Goal: Task Accomplishment & Management: Complete application form

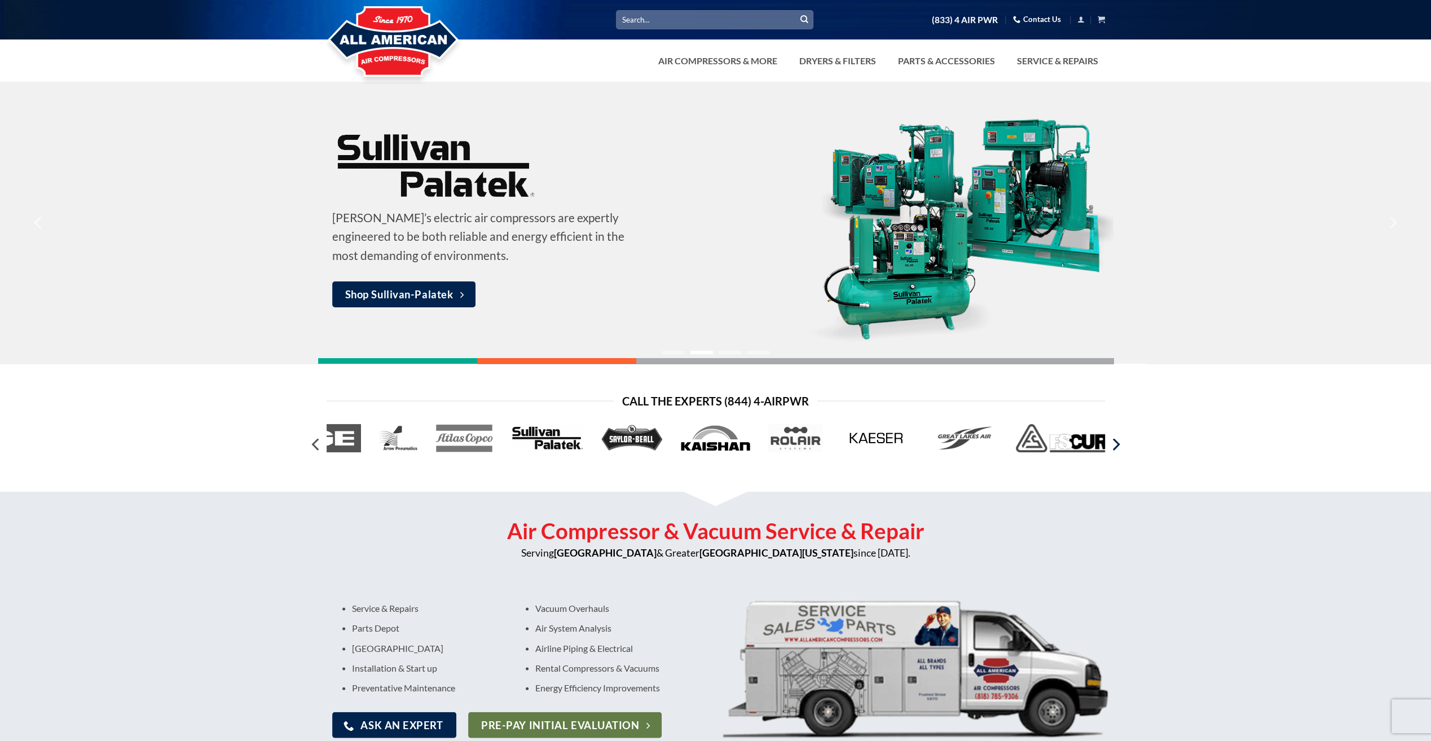
click at [1117, 450] on icon "Next" at bounding box center [1115, 444] width 20 height 20
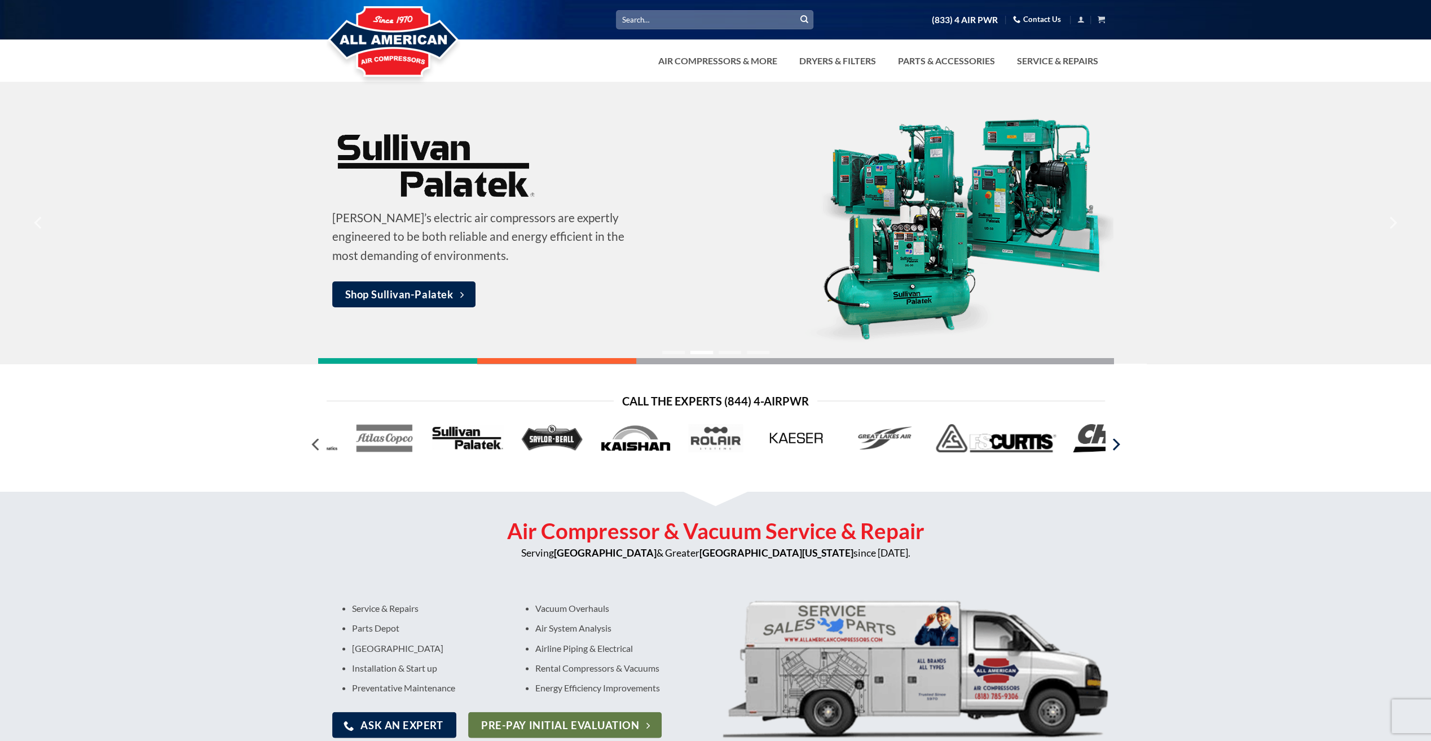
click at [1117, 450] on icon "Next" at bounding box center [1115, 444] width 20 height 20
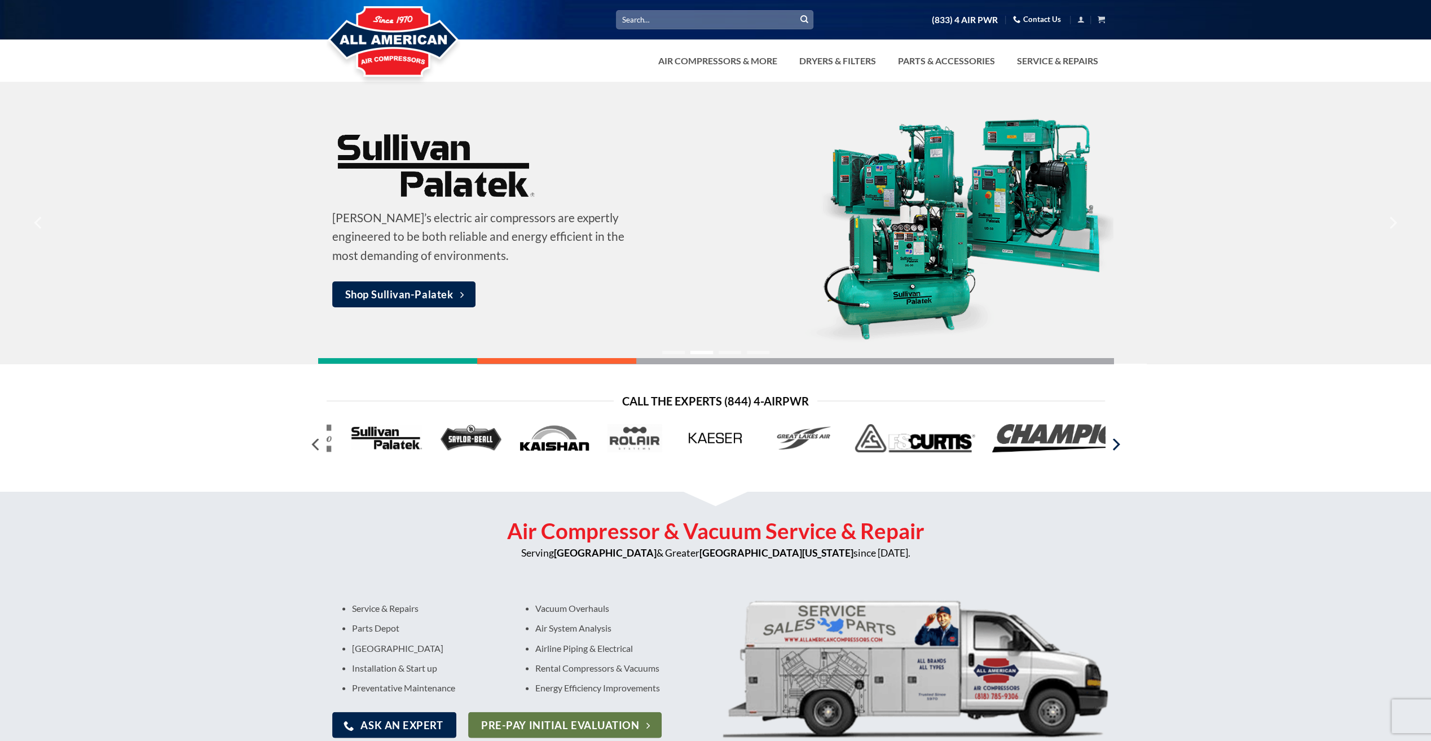
click at [1117, 450] on icon "Next" at bounding box center [1115, 444] width 20 height 20
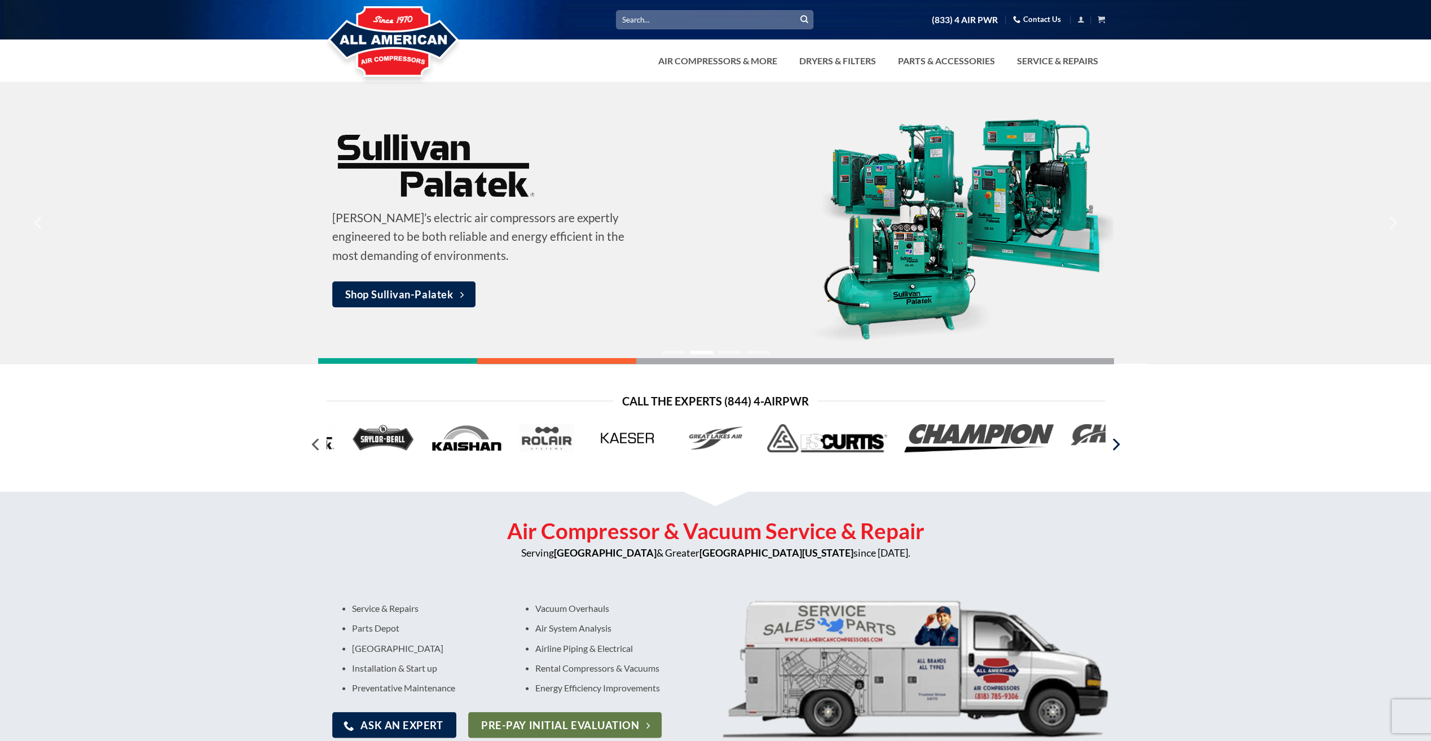
click at [1117, 450] on icon "Next" at bounding box center [1115, 444] width 20 height 20
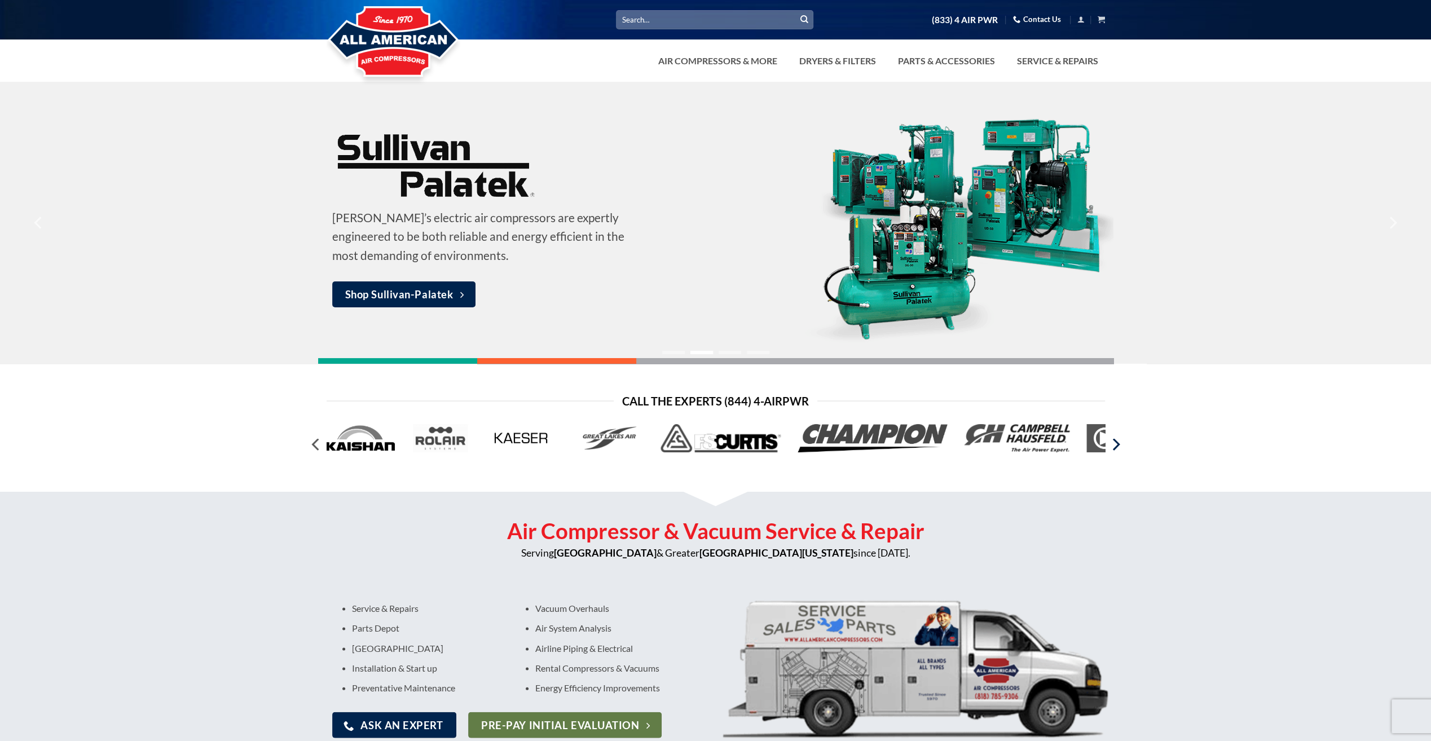
click at [1117, 450] on icon "Next" at bounding box center [1115, 444] width 20 height 20
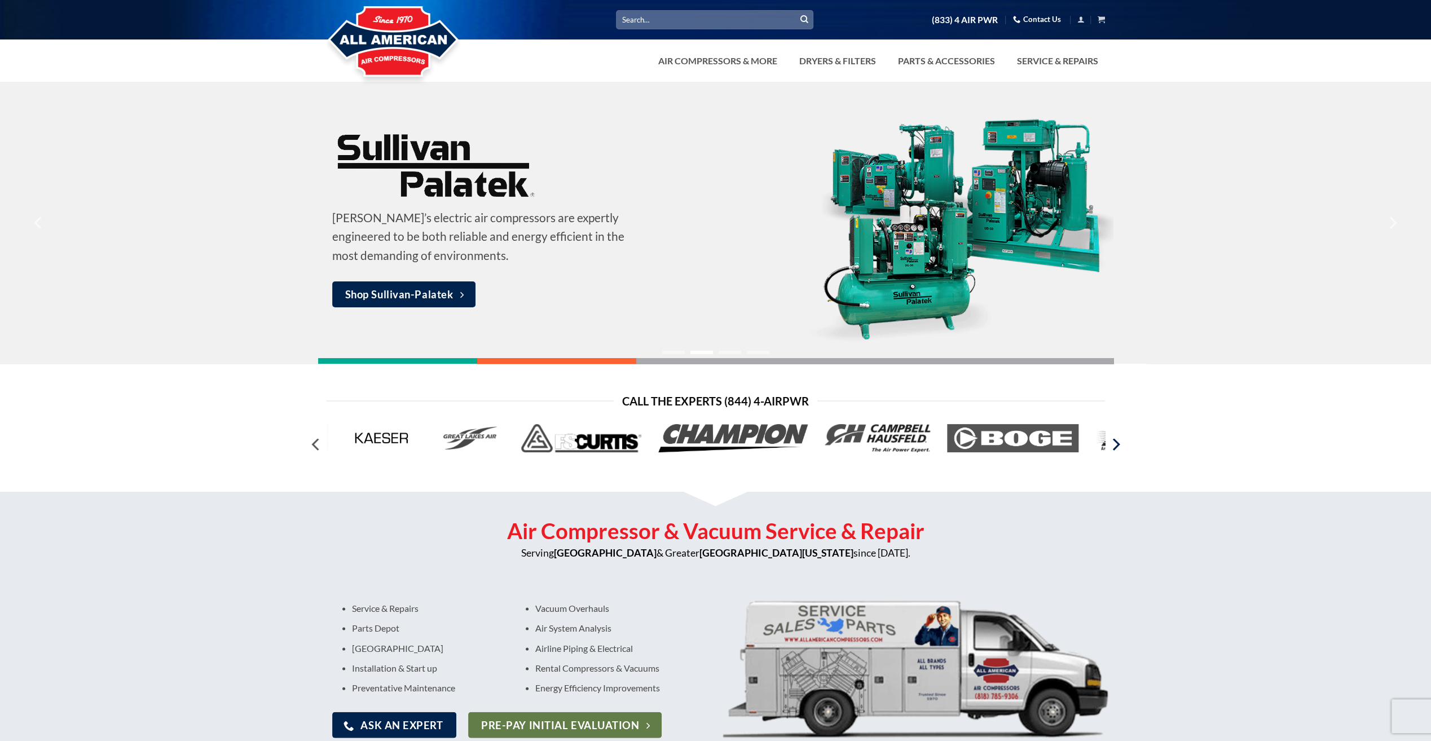
click at [1117, 450] on icon "Next" at bounding box center [1115, 444] width 20 height 20
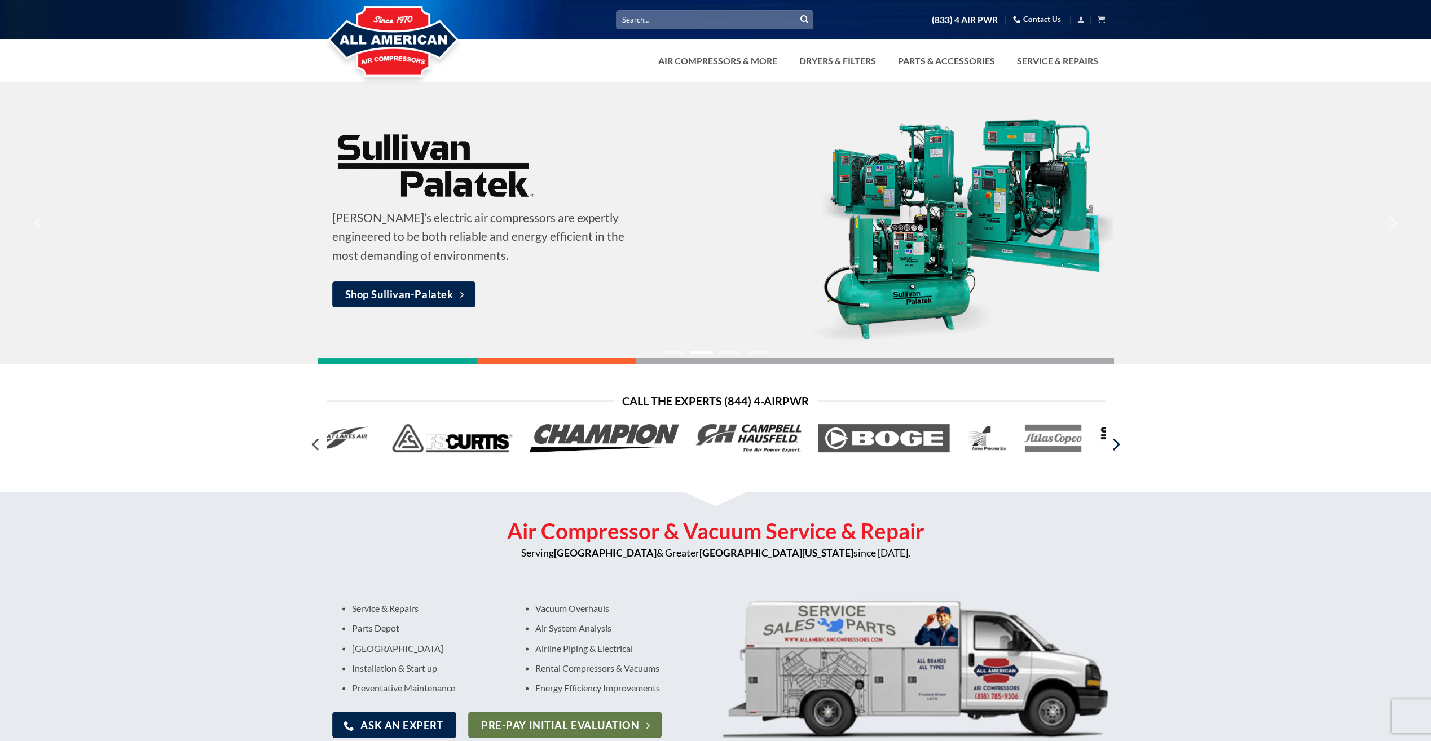
click at [1117, 450] on icon "Next" at bounding box center [1115, 444] width 20 height 20
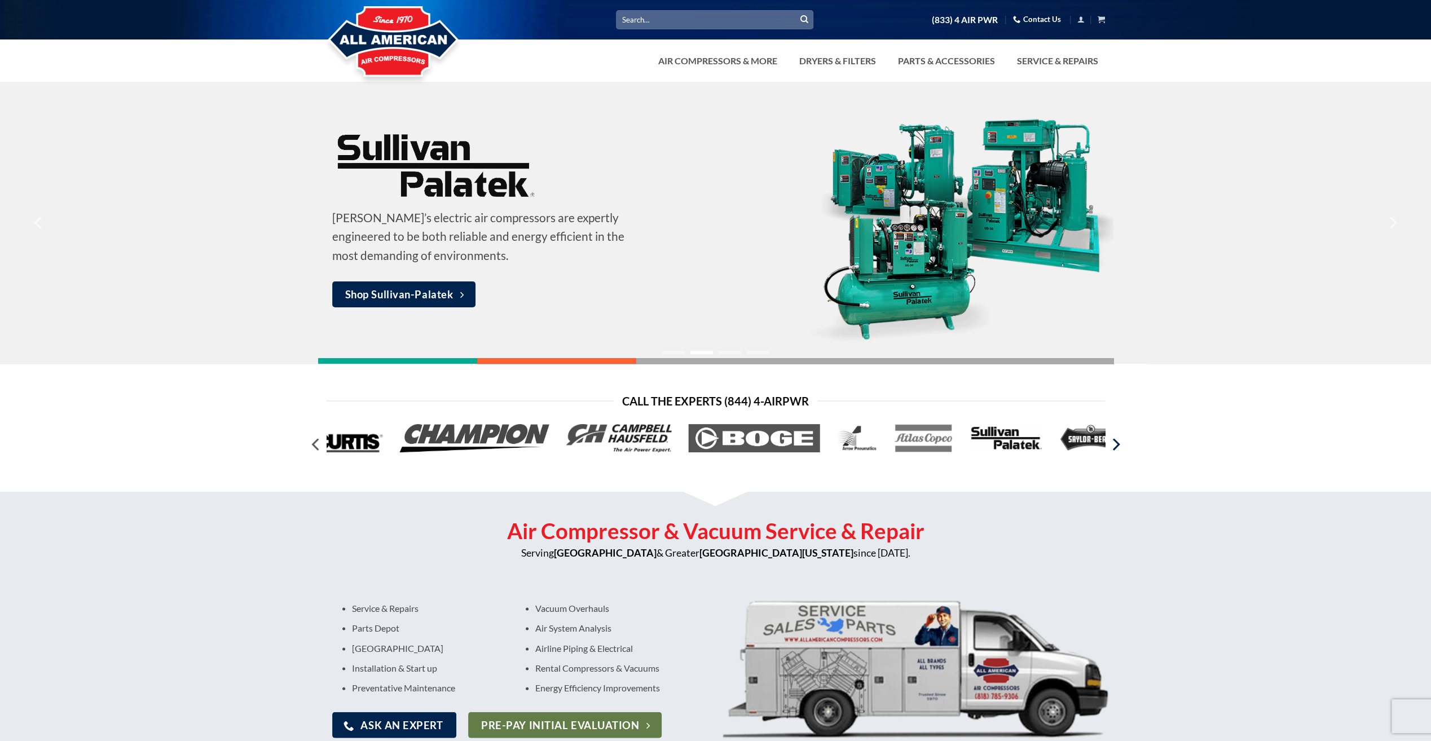
click at [1117, 450] on icon "Next" at bounding box center [1115, 444] width 20 height 20
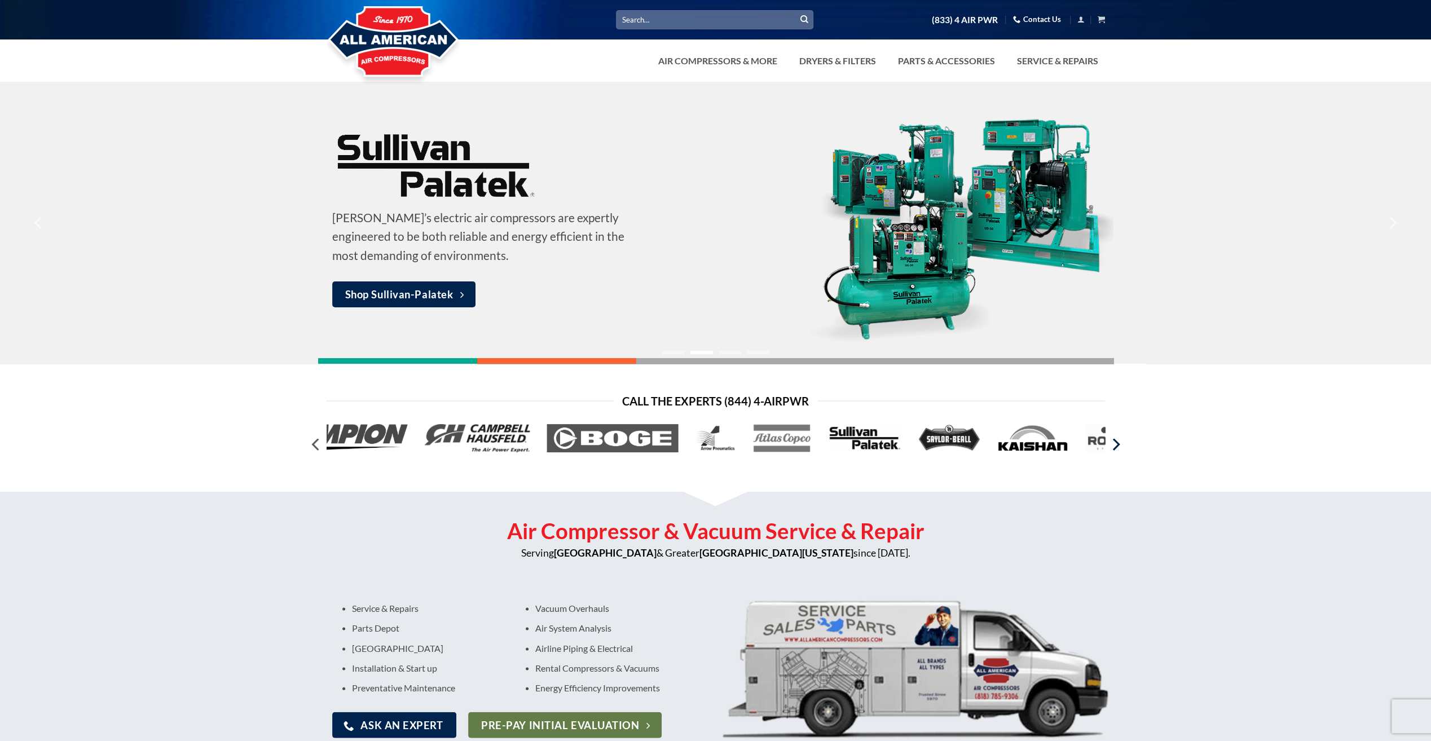
click at [1117, 450] on icon "Next" at bounding box center [1115, 444] width 20 height 20
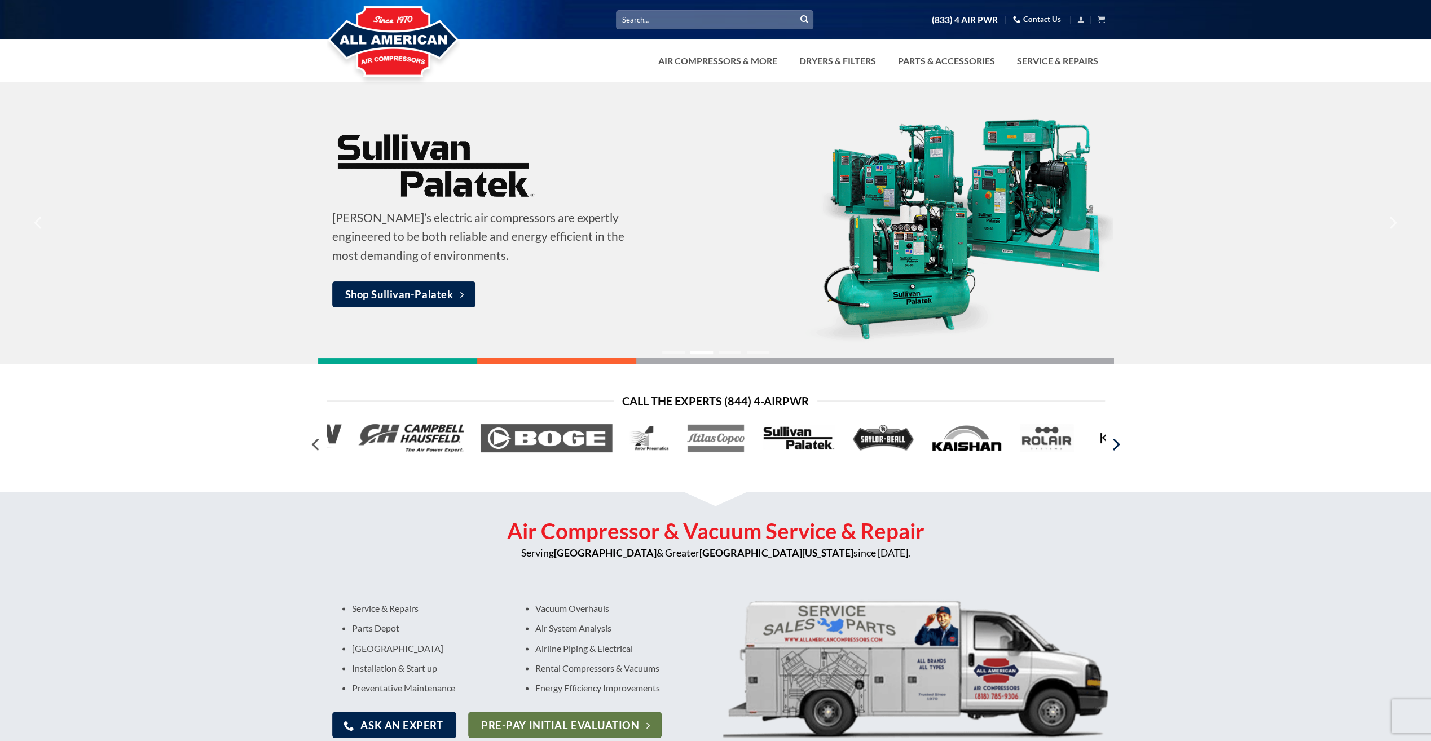
click at [1117, 450] on icon "Next" at bounding box center [1115, 444] width 20 height 20
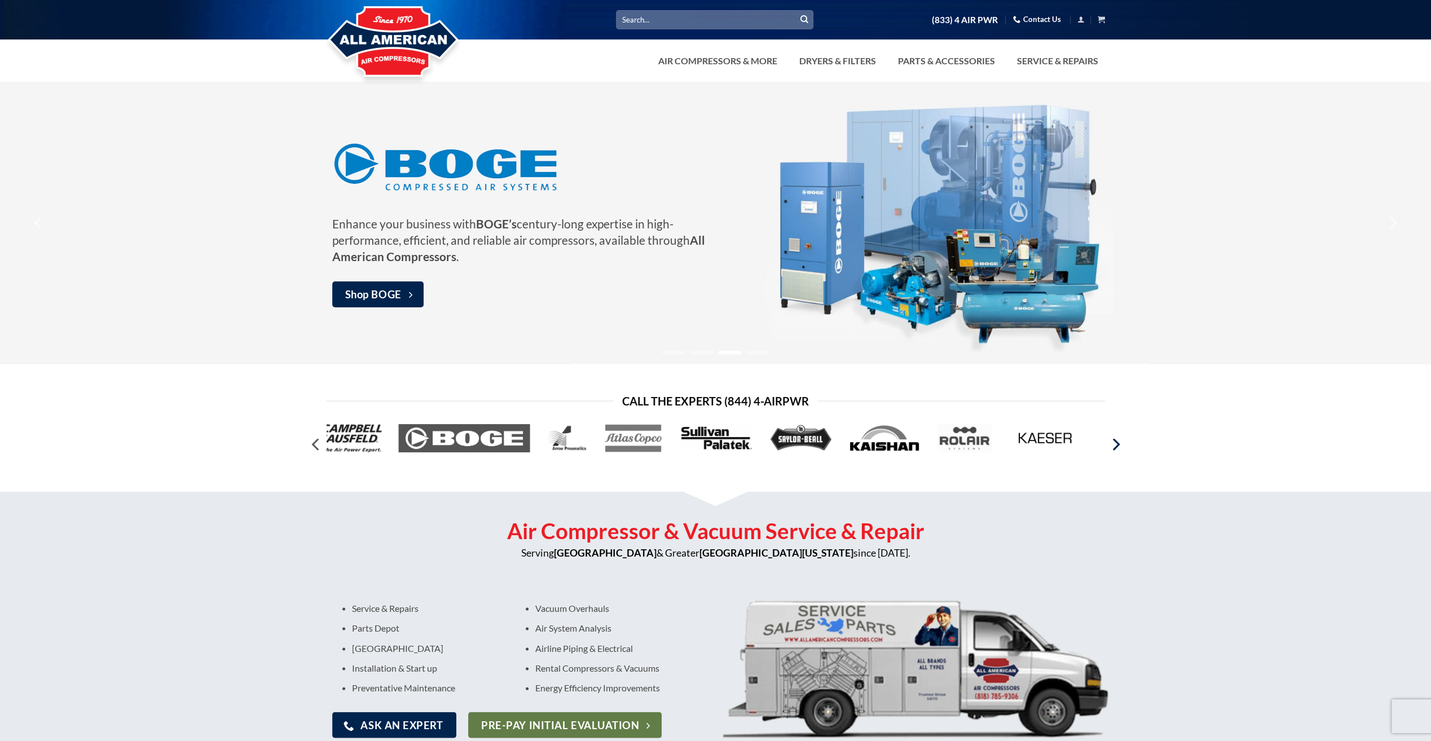
click at [1117, 450] on icon "Next" at bounding box center [1115, 444] width 20 height 20
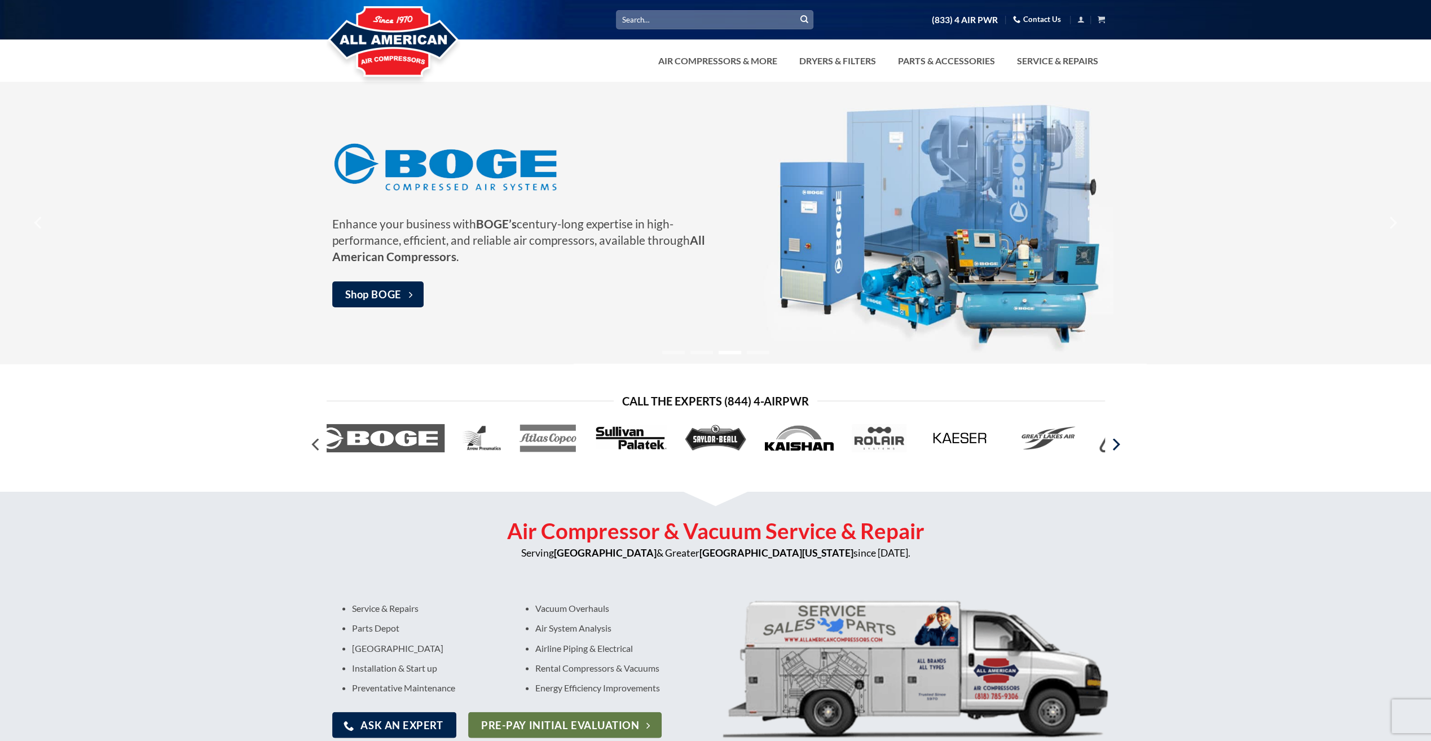
click at [1117, 450] on icon "Next" at bounding box center [1115, 444] width 20 height 20
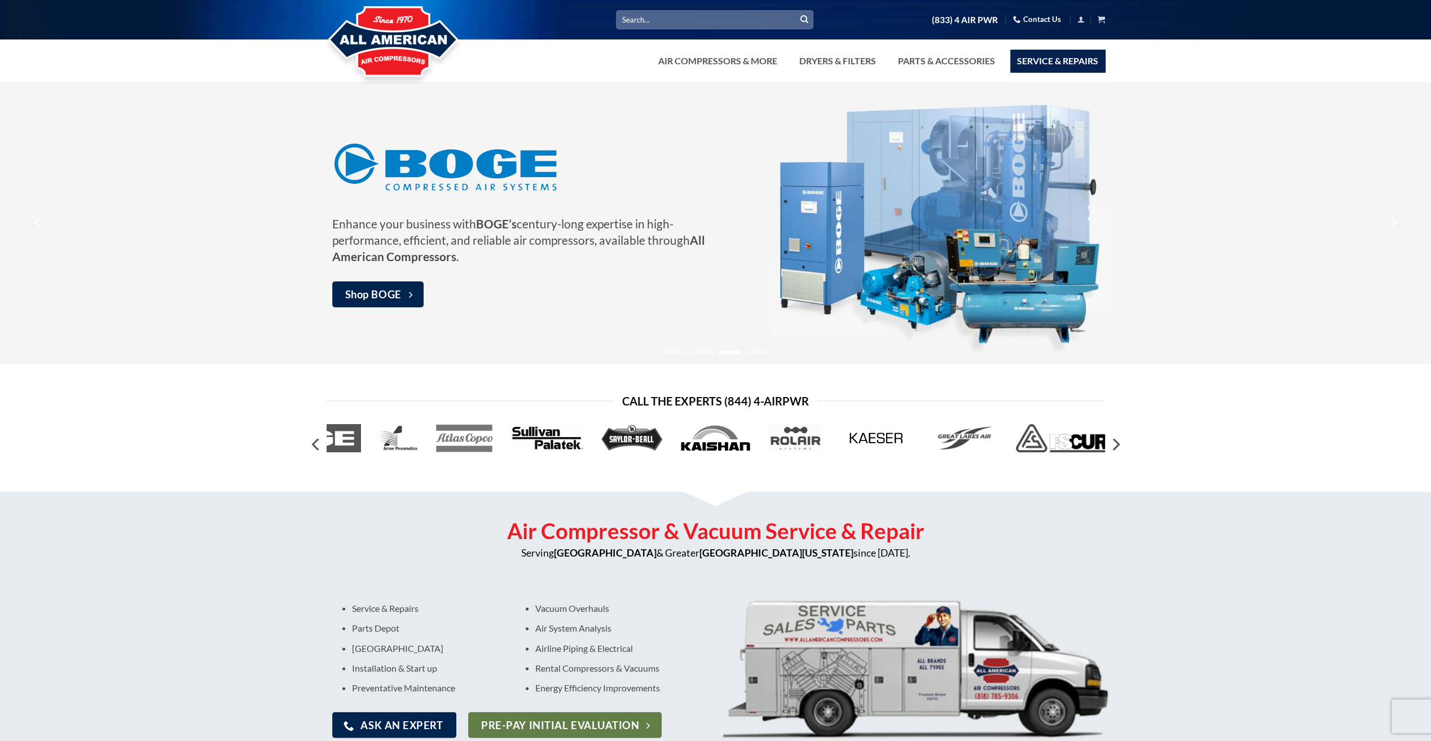
click at [1072, 59] on link "Service & Repairs" at bounding box center [1057, 61] width 95 height 23
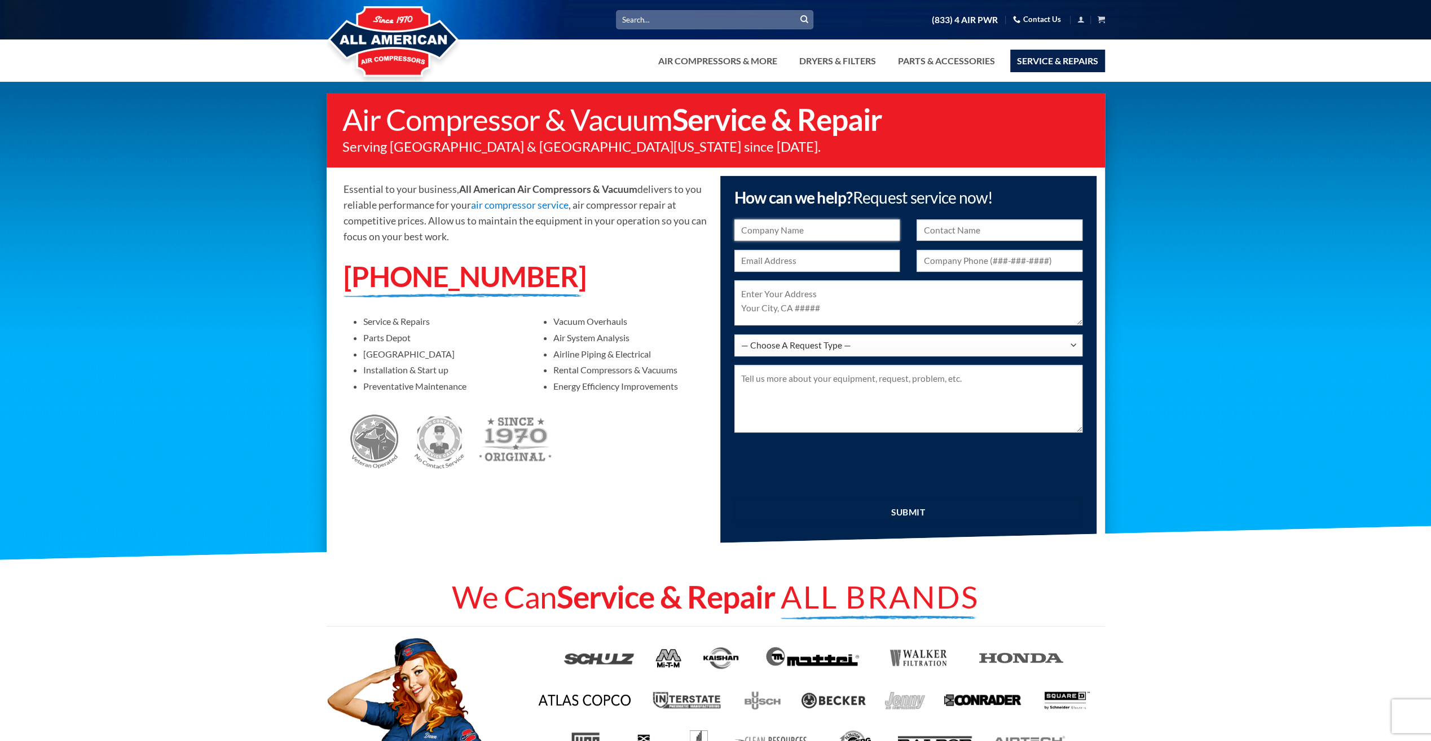
click at [816, 225] on input "text" at bounding box center [818, 230] width 166 height 22
type input "Lifetech Resources"
click at [978, 227] on input "text" at bounding box center [1000, 230] width 166 height 22
type input "Dean Hinkley"
type input "dhinkley@lifetechresources.com"
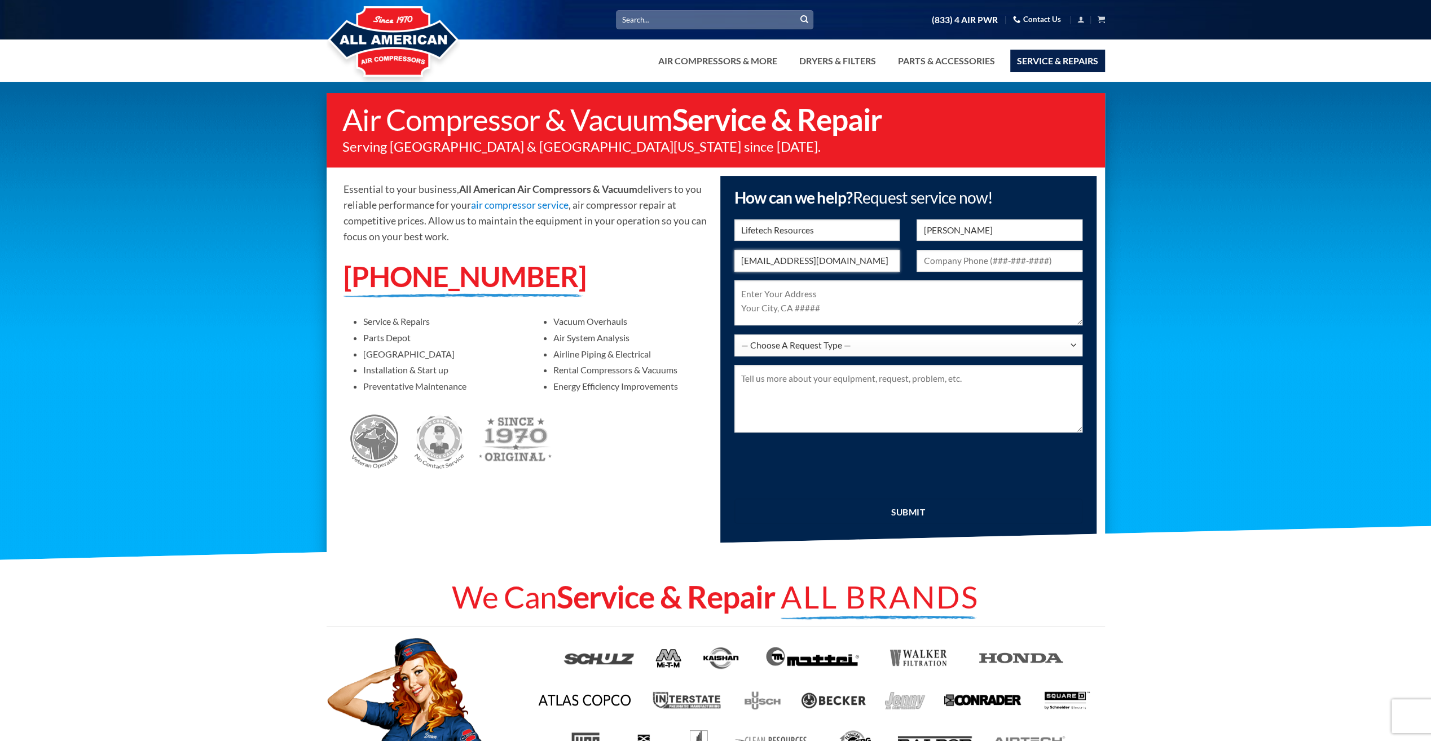
type input "8059441199"
click at [871, 300] on textarea at bounding box center [909, 302] width 348 height 45
type textarea "700 Science Dr Moorpark, CA 93063"
click at [1068, 344] on select "— Choose A Request Type — I Have A Question Service & Repair Parts & Accessorie…" at bounding box center [909, 346] width 348 height 22
select select "Service & Repair"
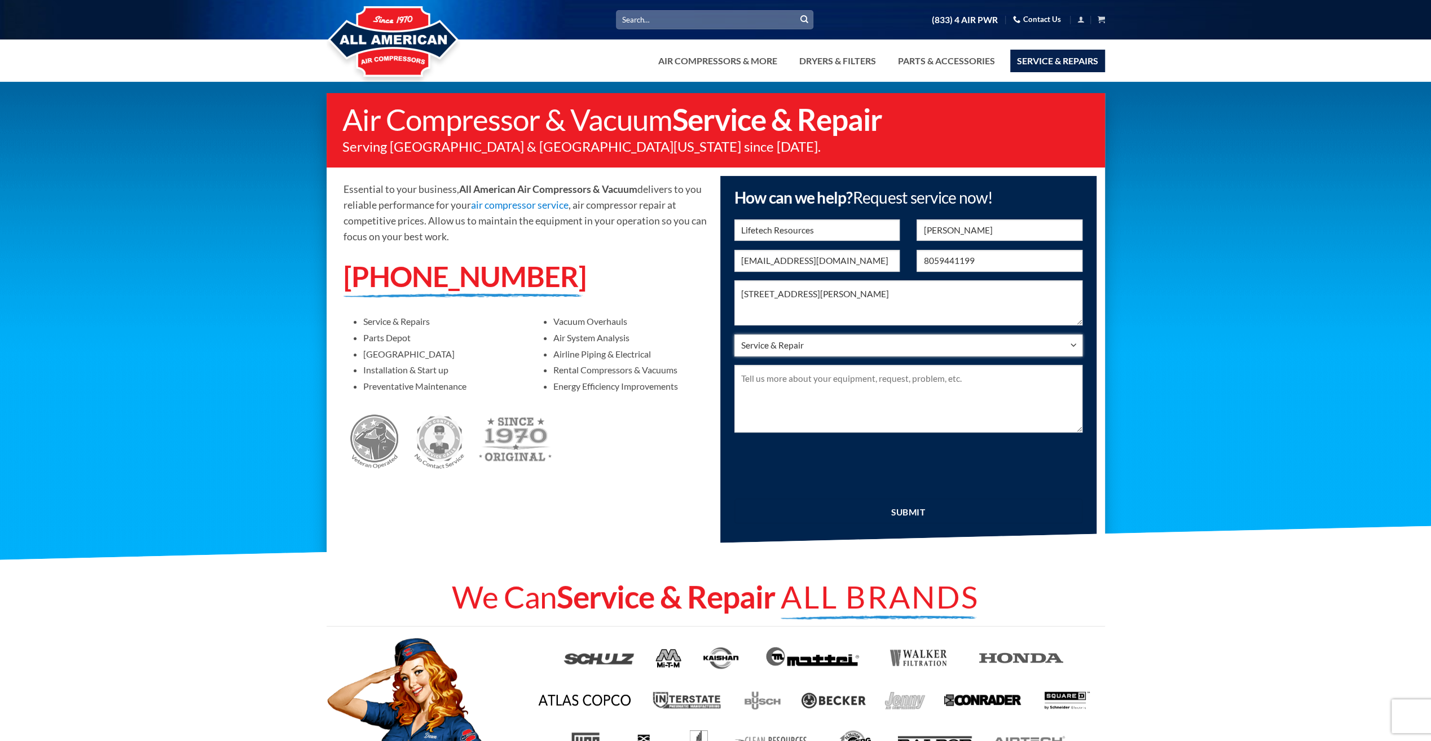
click at [735, 335] on select "— Choose A Request Type — I Have A Question Service & Repair Parts & Accessorie…" at bounding box center [909, 346] width 348 height 22
click at [863, 377] on textarea at bounding box center [909, 399] width 348 height 68
click at [963, 381] on textarea "We have a Kaeser BSD 50 & a Kaeser SFC 55 that need an annual service. We are l…" at bounding box center [909, 399] width 348 height 68
click at [842, 392] on textarea "We have a Kaeser BSD 50 & a Kaeser SFC 55 that need their annual service. We ar…" at bounding box center [909, 399] width 348 height 68
type textarea "We have a Kaeser BSD 50 & a Kaeser SFC 55 that need their annual service. We ar…"
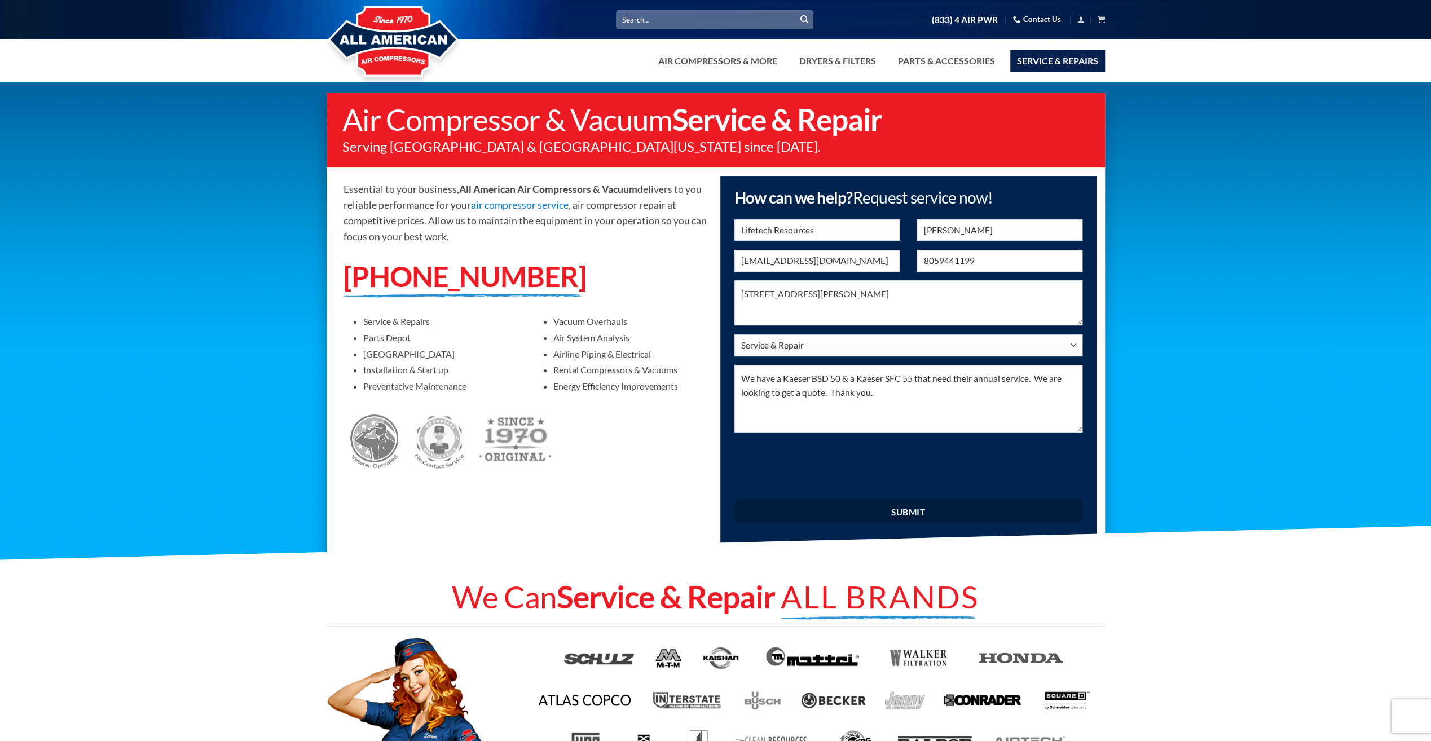
click at [913, 508] on input "submit" at bounding box center [909, 511] width 348 height 25
